Goal: Book appointment/travel/reservation

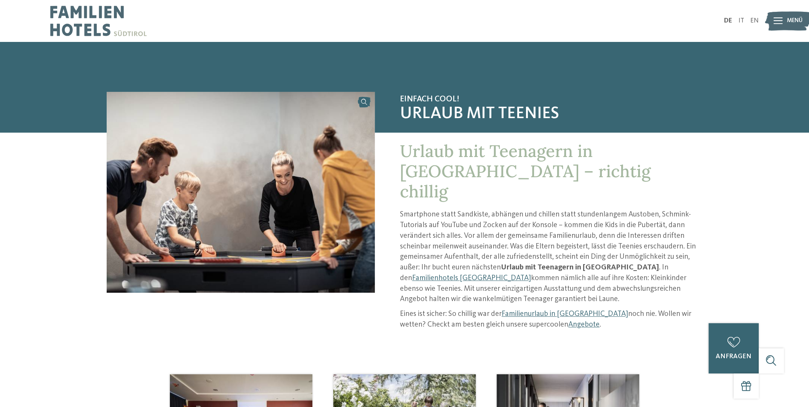
click at [781, 15] on div at bounding box center [777, 21] width 9 height 21
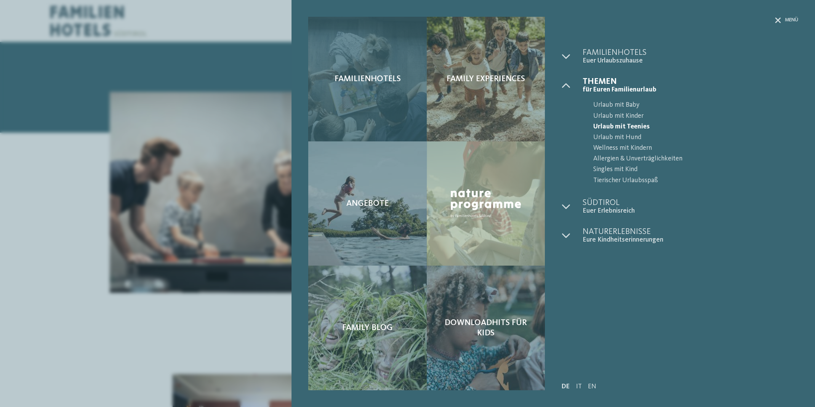
click at [377, 114] on div "Familienhotels" at bounding box center [367, 79] width 118 height 125
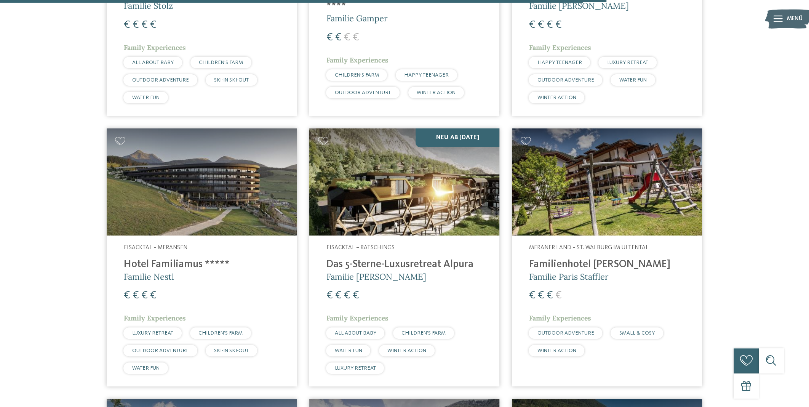
scroll to position [2094, 0]
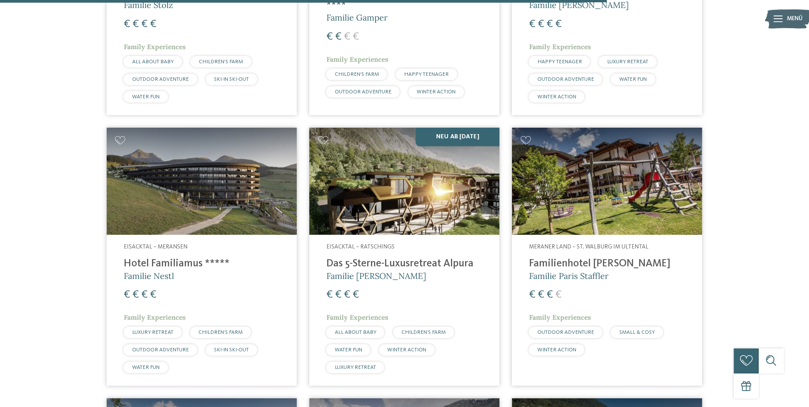
click at [452, 159] on img at bounding box center [404, 181] width 190 height 107
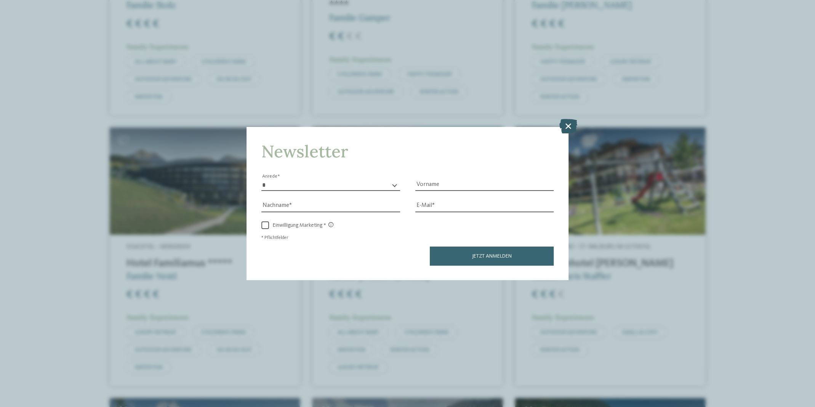
click at [565, 123] on icon at bounding box center [568, 126] width 18 height 14
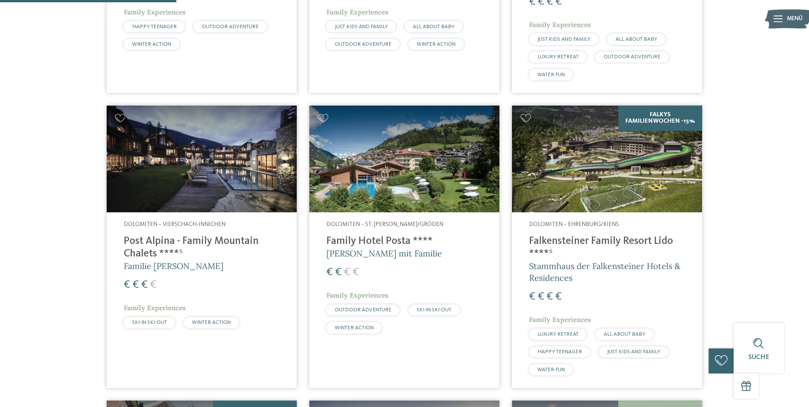
scroll to position [152, 0]
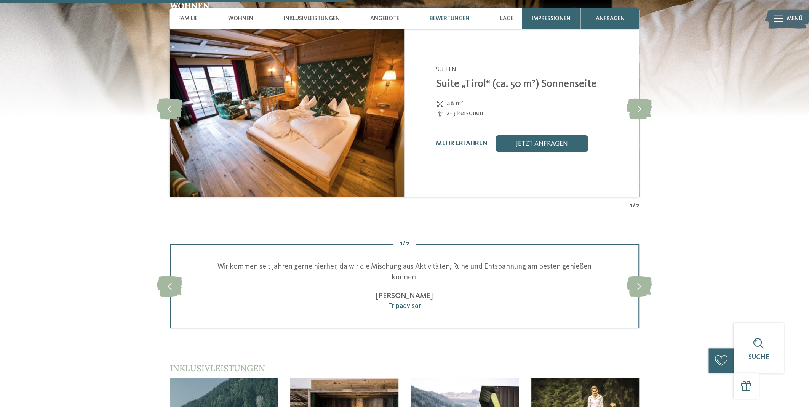
scroll to position [1295, 0]
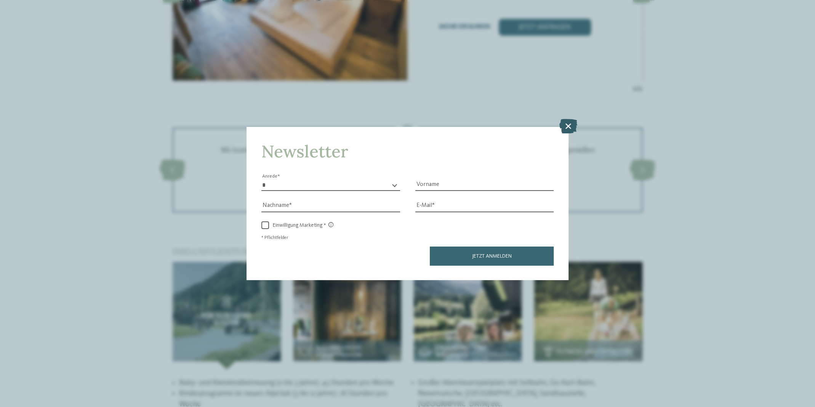
click at [567, 125] on icon at bounding box center [568, 126] width 18 height 14
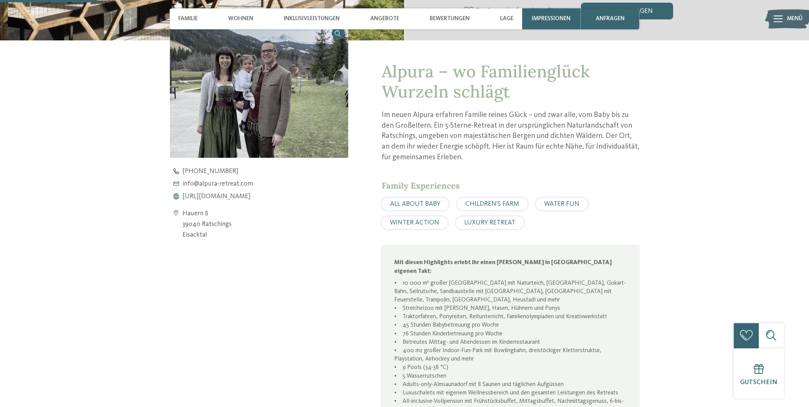
scroll to position [304, 0]
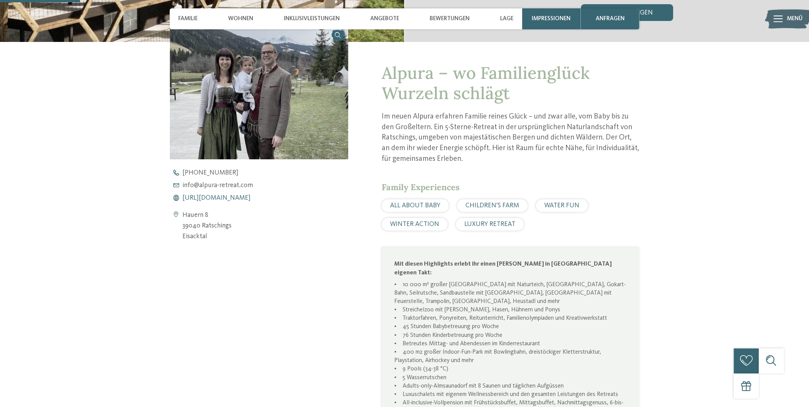
click at [248, 197] on span "[URL][DOMAIN_NAME]" at bounding box center [216, 198] width 68 height 7
